Goal: Check status: Check status

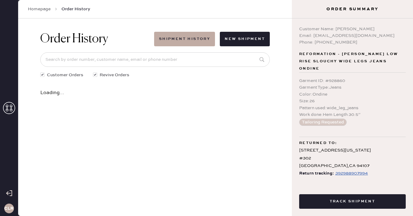
click at [9, 112] on icon at bounding box center [9, 108] width 12 height 12
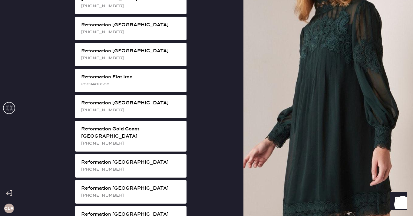
scroll to position [356, 0]
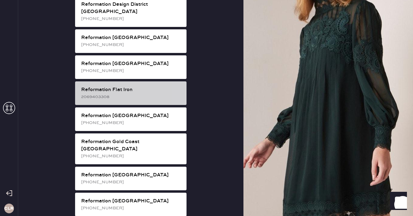
click at [144, 94] on div "2069403308" at bounding box center [131, 97] width 101 height 7
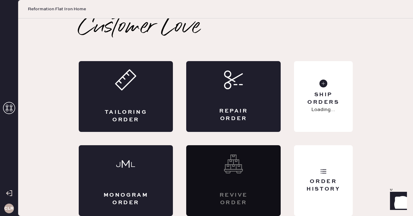
scroll to position [3, 0]
click at [317, 165] on div "Order History" at bounding box center [323, 180] width 58 height 71
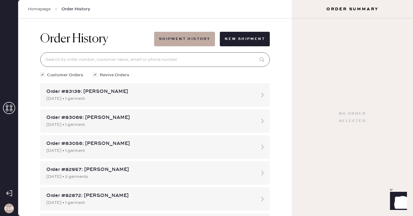
click at [169, 61] on input at bounding box center [155, 59] width 230 height 15
paste input "82521"
type input "82521"
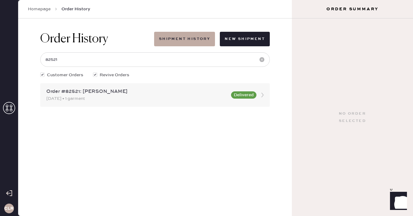
click at [96, 97] on div "[DATE] • 1 garment" at bounding box center [136, 98] width 181 height 7
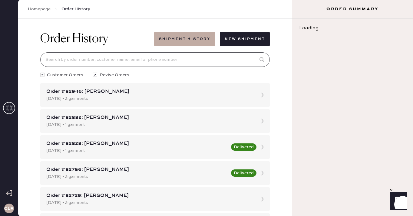
click at [99, 57] on input at bounding box center [155, 59] width 230 height 15
paste input "82521"
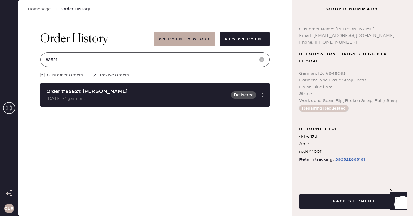
type input "82521"
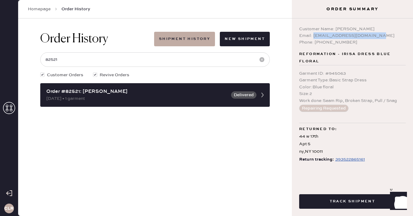
drag, startPoint x: 313, startPoint y: 35, endPoint x: 373, endPoint y: 36, distance: 60.3
click at [373, 36] on div "Email: [EMAIL_ADDRESS][DOMAIN_NAME]" at bounding box center [352, 35] width 107 height 7
copy div "[EMAIL_ADDRESS][DOMAIN_NAME]"
click at [327, 66] on div "Garment ID : # 945063 Garment Type : Basic Strap Dress Color : Blue floral Size…" at bounding box center [352, 91] width 107 height 52
click at [344, 159] on div "393522865161" at bounding box center [351, 159] width 30 height 7
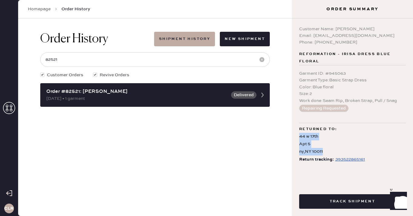
drag, startPoint x: 300, startPoint y: 137, endPoint x: 331, endPoint y: 151, distance: 34.3
click at [331, 151] on div "[STREET_ADDRESS]" at bounding box center [352, 144] width 107 height 23
copy div "[STREET_ADDRESS]"
